Goal: Information Seeking & Learning: Check status

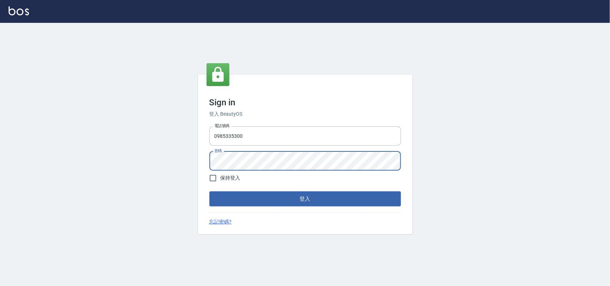
click at [209, 192] on button "登入" at bounding box center [305, 199] width 192 height 15
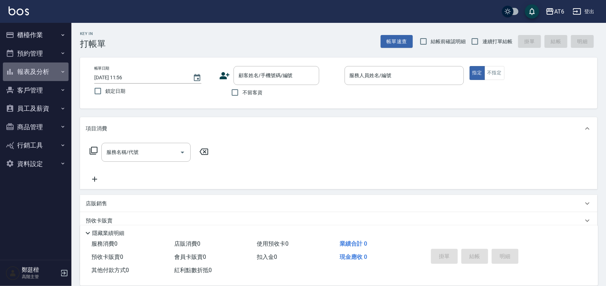
click at [45, 72] on button "報表及分析" at bounding box center [36, 72] width 66 height 19
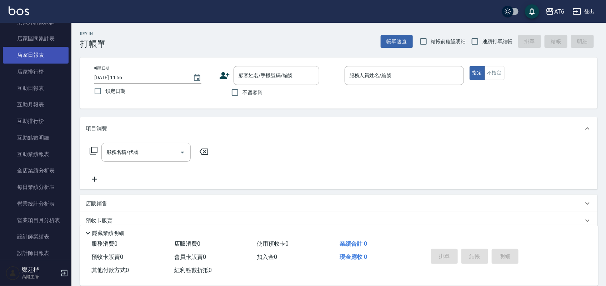
scroll to position [89, 0]
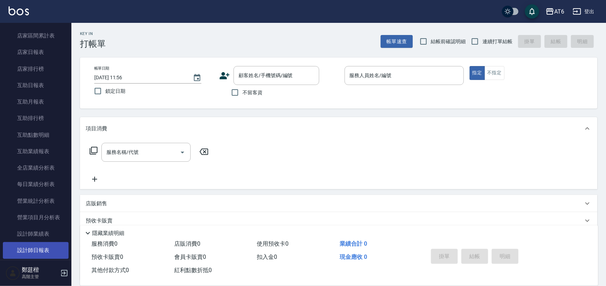
click at [59, 245] on link "設計師日報表" at bounding box center [36, 250] width 66 height 16
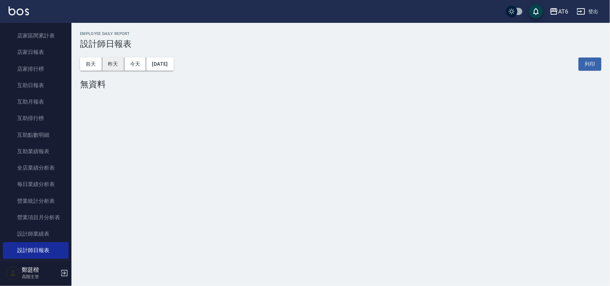
click at [118, 63] on button "昨天" at bounding box center [113, 64] width 22 height 13
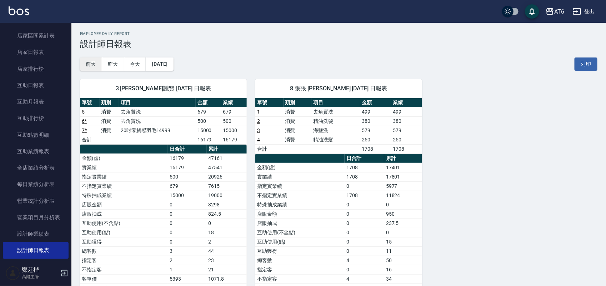
click at [89, 59] on button "前天" at bounding box center [91, 64] width 22 height 13
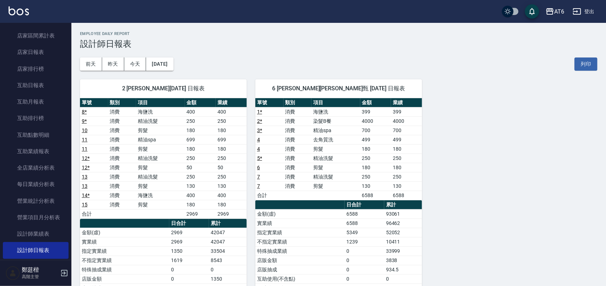
drag, startPoint x: 281, startPoint y: 55, endPoint x: 267, endPoint y: 50, distance: 15.1
click at [267, 50] on div "[DATE] [DATE] [DATE] [DATE] 列印" at bounding box center [339, 64] width 518 height 30
drag, startPoint x: 289, startPoint y: 52, endPoint x: 260, endPoint y: 45, distance: 30.4
click at [260, 45] on h3 "設計師日報表" at bounding box center [339, 44] width 518 height 10
click at [167, 66] on button "[DATE]" at bounding box center [159, 64] width 27 height 13
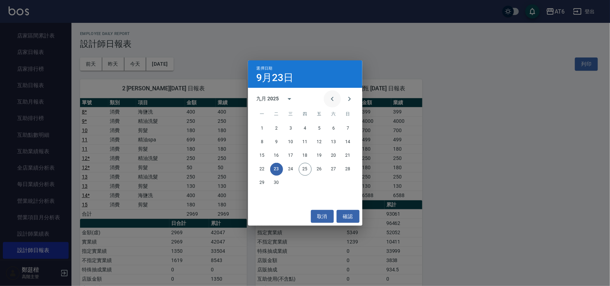
click at [335, 98] on icon "Previous month" at bounding box center [332, 99] width 9 height 9
click at [335, 167] on button "23" at bounding box center [333, 169] width 13 height 13
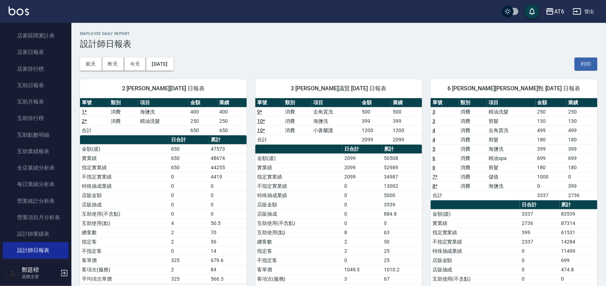
drag, startPoint x: 315, startPoint y: 33, endPoint x: 298, endPoint y: 33, distance: 16.8
click at [298, 33] on h2 "Employee Daily Report" at bounding box center [339, 33] width 518 height 5
click at [5, 6] on div "AT6 登出" at bounding box center [303, 11] width 606 height 23
click at [23, 13] on img at bounding box center [19, 10] width 20 height 9
